Goal: Task Accomplishment & Management: Use online tool/utility

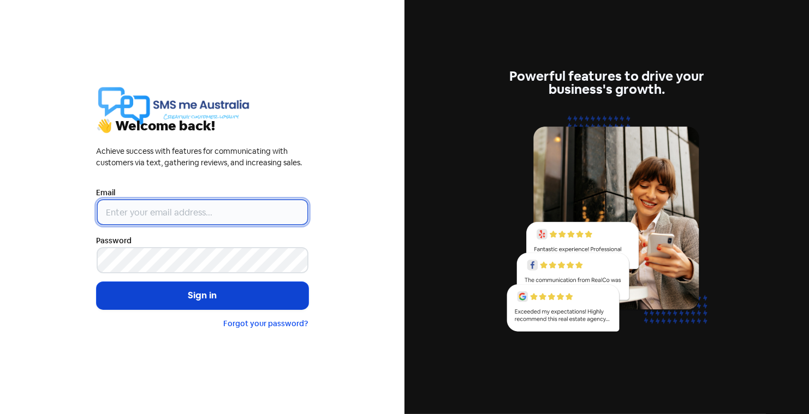
type input "gareth@smsmeaustralia.com.au"
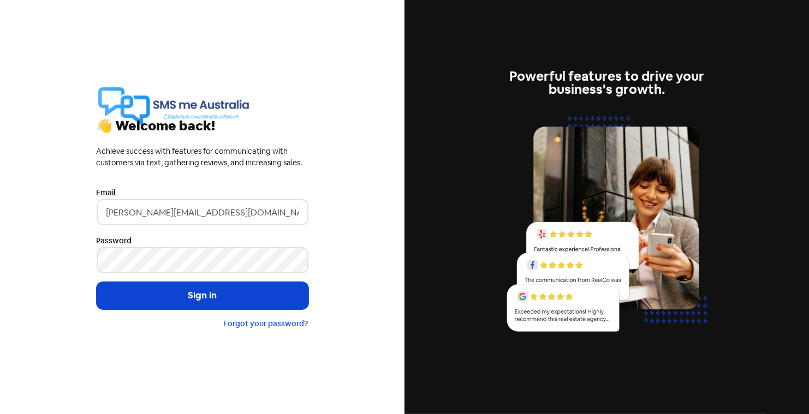
click at [222, 293] on button "Sign in" at bounding box center [203, 295] width 212 height 27
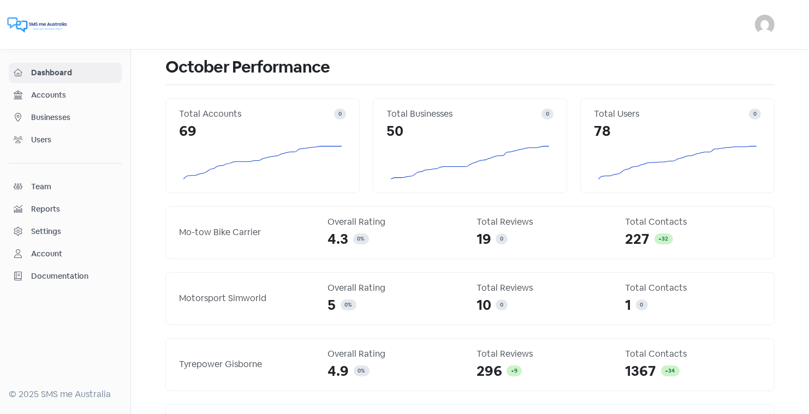
click at [49, 117] on span "Businesses" at bounding box center [74, 117] width 86 height 11
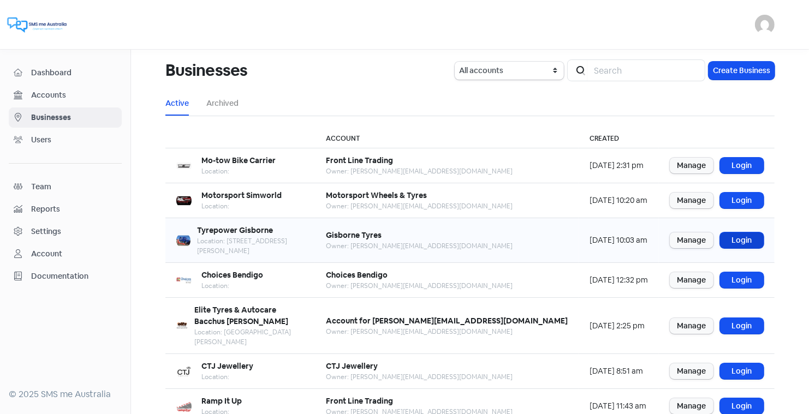
click at [737, 234] on link "Login" at bounding box center [742, 241] width 44 height 16
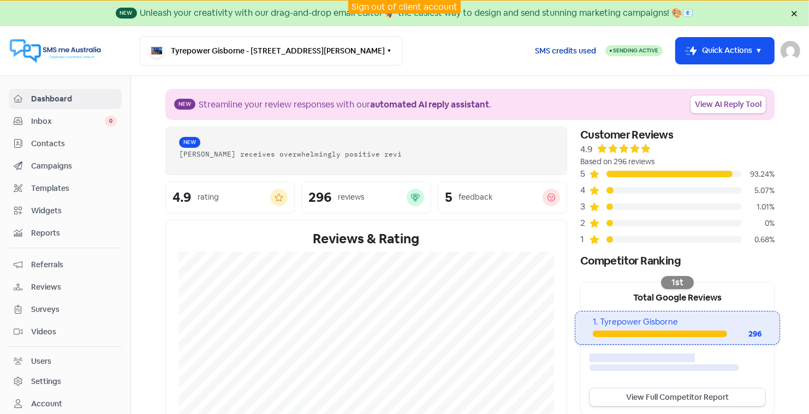
click at [569, 50] on span "SMS credits used" at bounding box center [565, 50] width 61 height 11
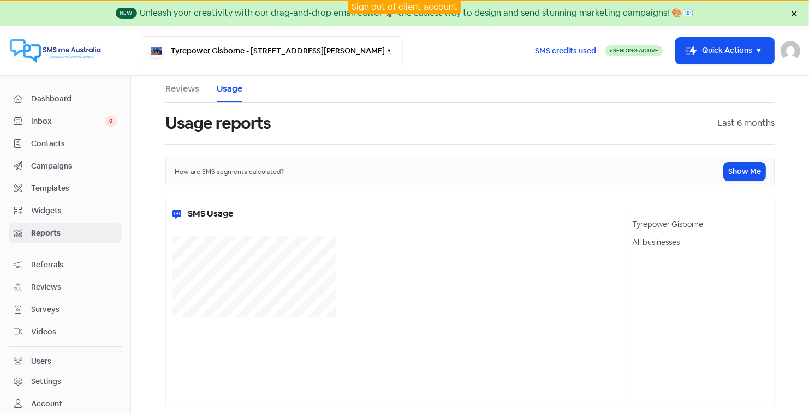
select select "[object Object]"
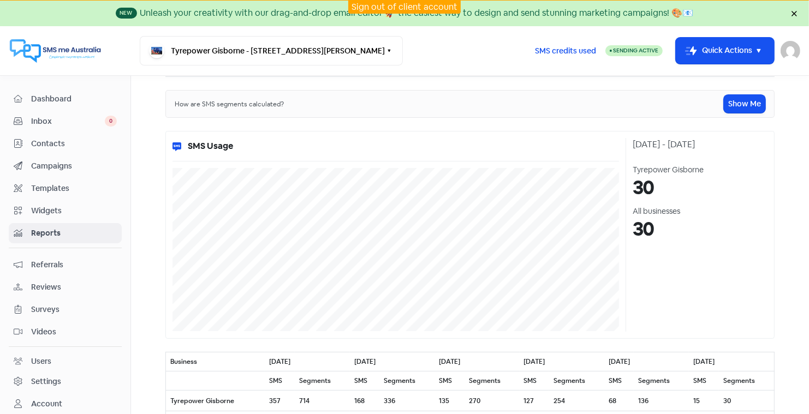
scroll to position [110, 0]
